Goal: Task Accomplishment & Management: Manage account settings

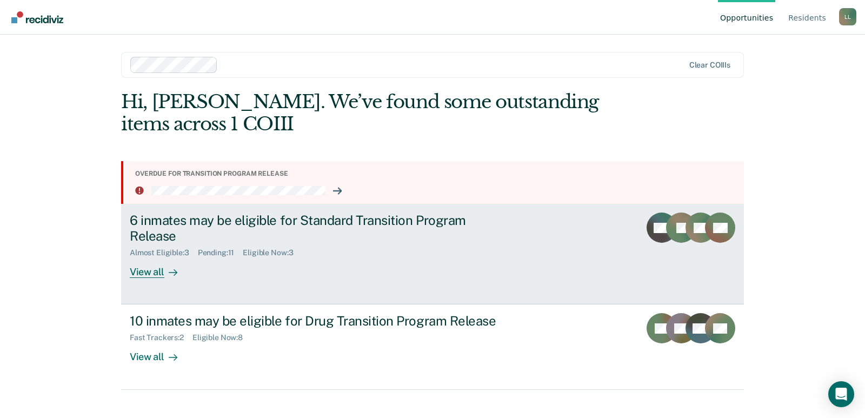
click at [154, 273] on div "View all" at bounding box center [160, 267] width 61 height 21
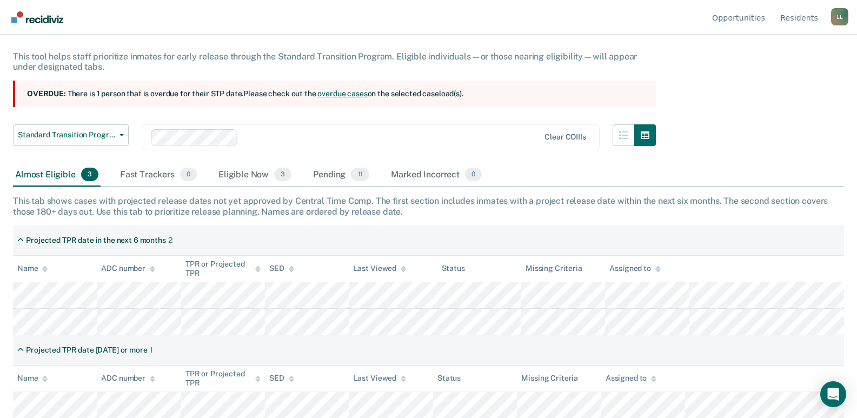
scroll to position [63, 0]
click at [238, 173] on div "Eligible Now 3" at bounding box center [254, 175] width 77 height 24
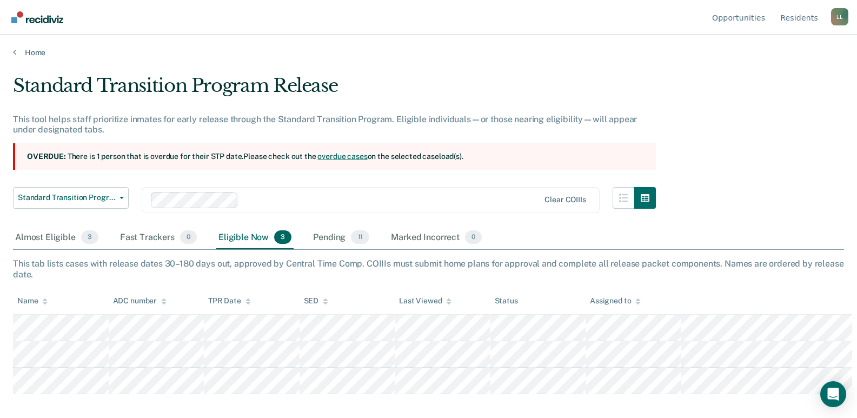
scroll to position [0, 0]
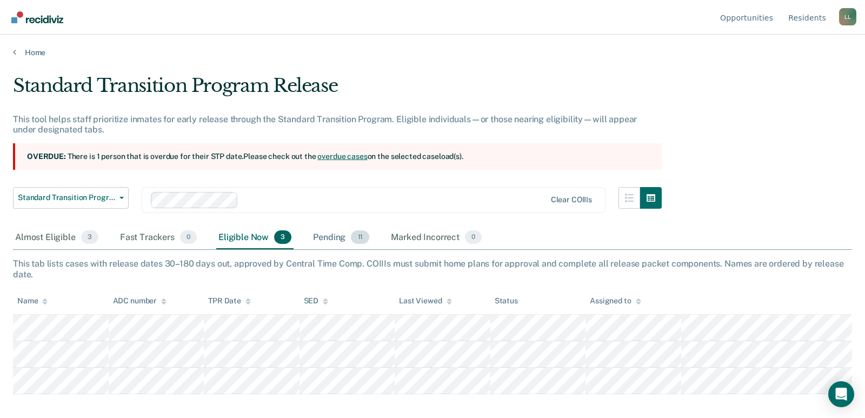
click at [326, 241] on div "Pending 11" at bounding box center [341, 238] width 61 height 24
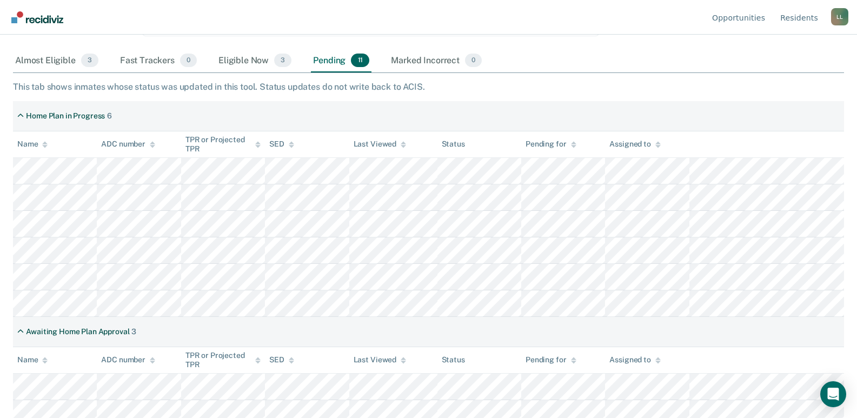
scroll to position [159, 0]
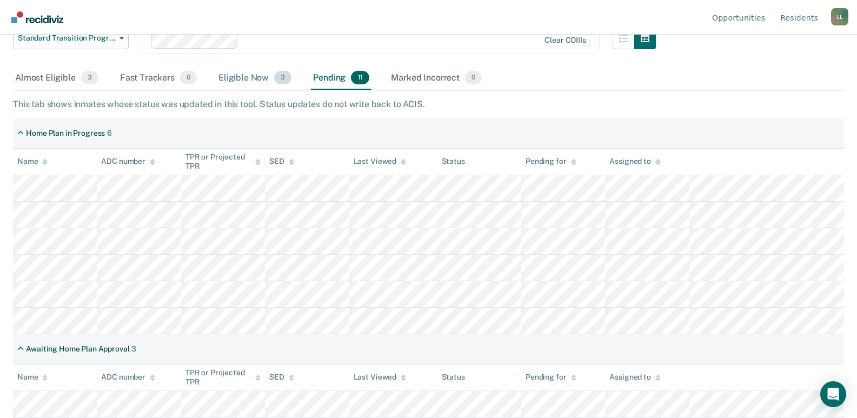
click at [235, 76] on div "Eligible Now 3" at bounding box center [254, 78] width 77 height 24
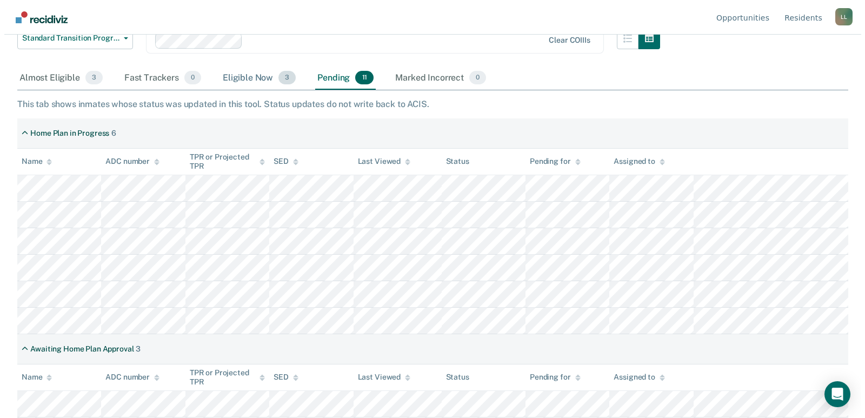
scroll to position [0, 0]
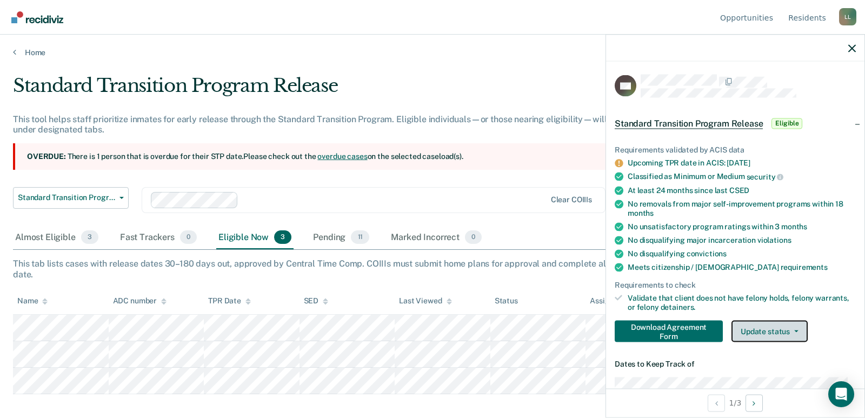
click at [753, 328] on button "Update status" at bounding box center [769, 331] width 76 height 22
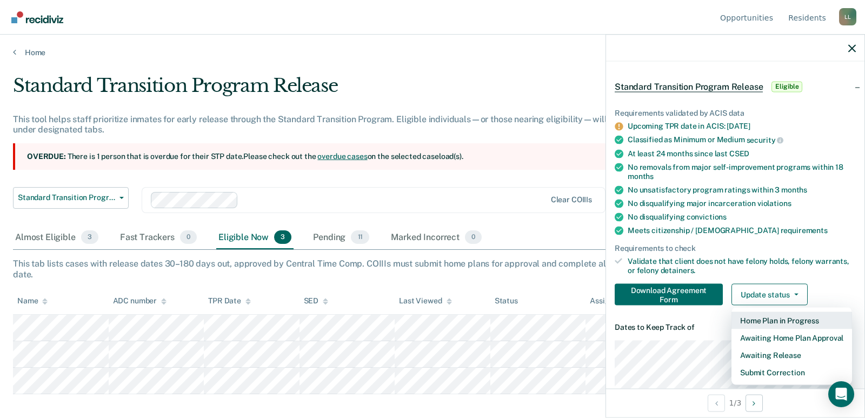
scroll to position [108, 0]
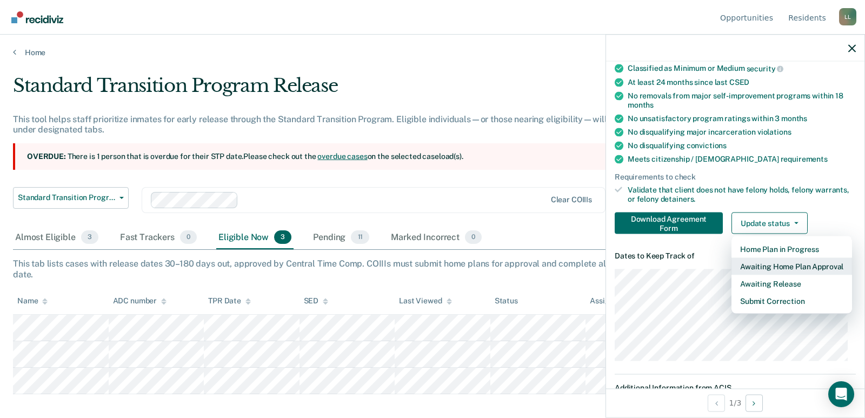
click at [766, 265] on button "Awaiting Home Plan Approval" at bounding box center [791, 265] width 121 height 17
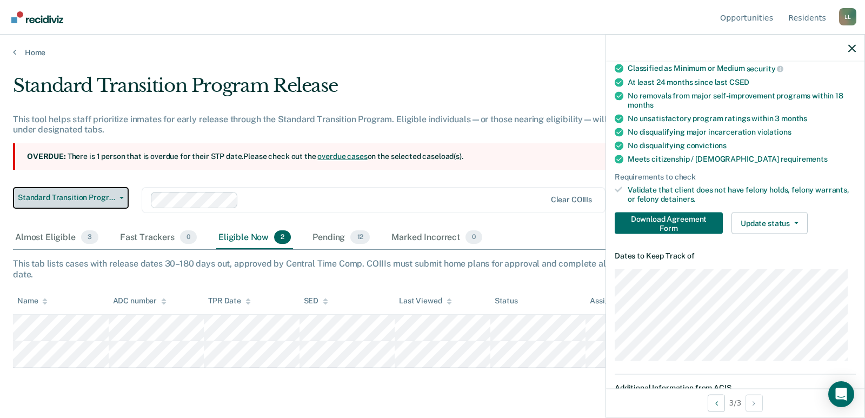
click at [121, 198] on icon "button" at bounding box center [121, 198] width 4 height 2
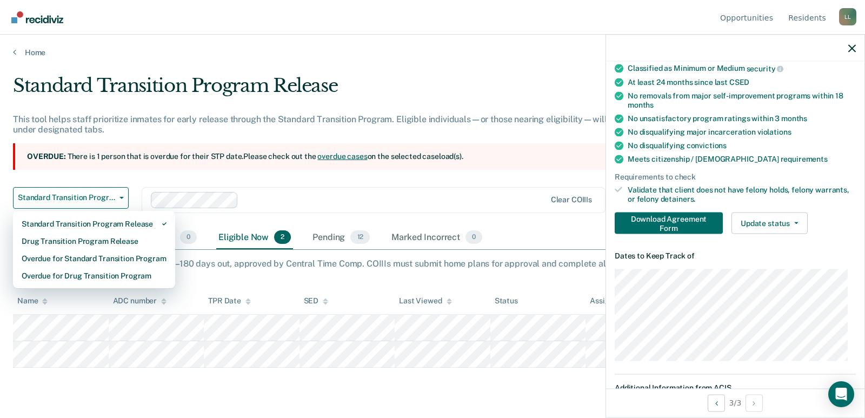
click at [297, 189] on div "Clear COIIIs" at bounding box center [374, 200] width 464 height 26
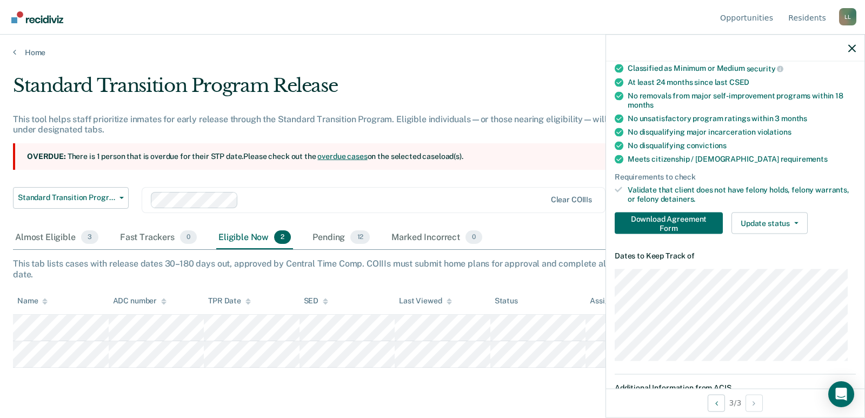
click at [330, 157] on link "overdue cases" at bounding box center [342, 156] width 50 height 9
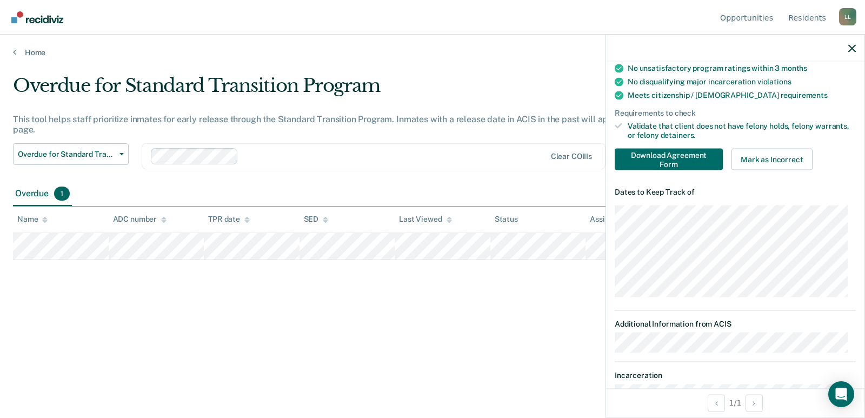
scroll to position [162, 0]
